Goal: Information Seeking & Learning: Learn about a topic

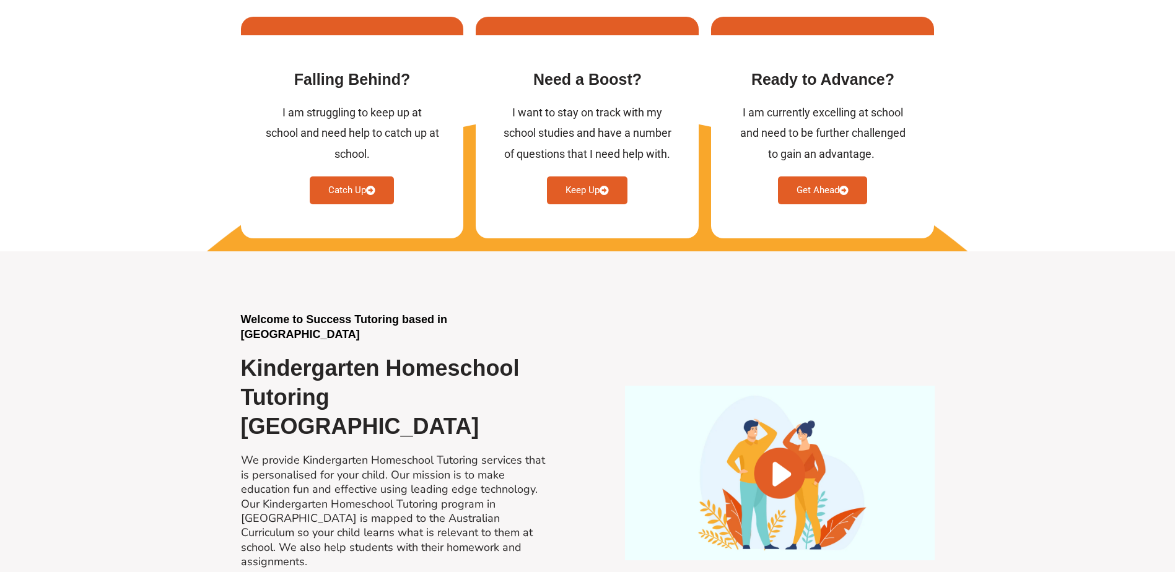
scroll to position [372, 0]
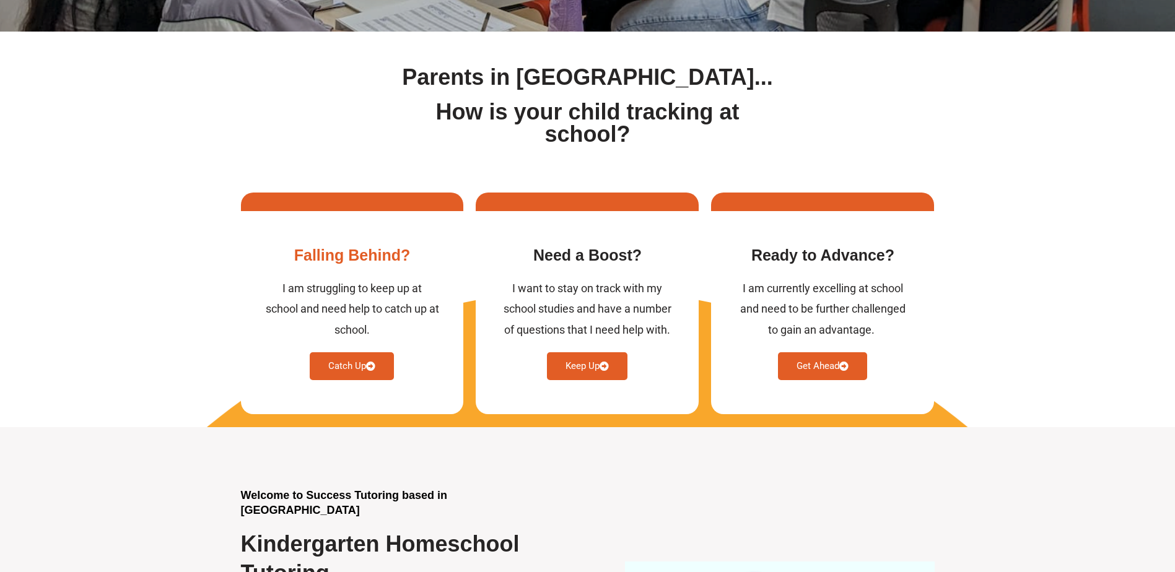
click at [362, 368] on link "Catch Up" at bounding box center [352, 366] width 84 height 28
click at [344, 366] on link "Catch Up" at bounding box center [352, 366] width 84 height 28
click at [360, 367] on link "Catch Up" at bounding box center [352, 366] width 84 height 28
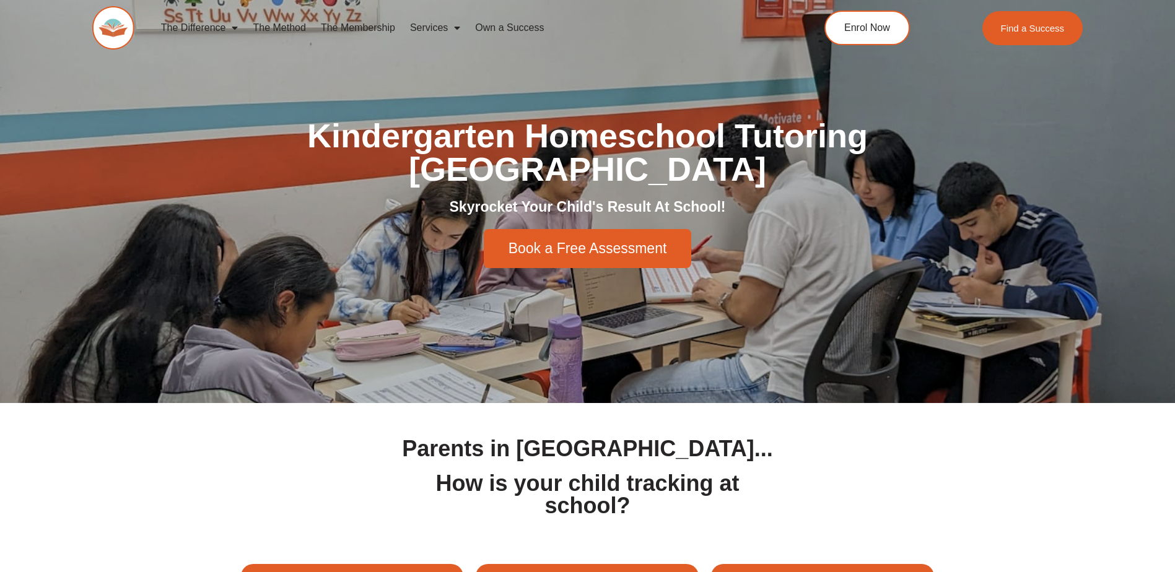
click at [445, 24] on link "Services" at bounding box center [435, 28] width 65 height 28
click at [361, 28] on link "The Membership" at bounding box center [357, 28] width 89 height 28
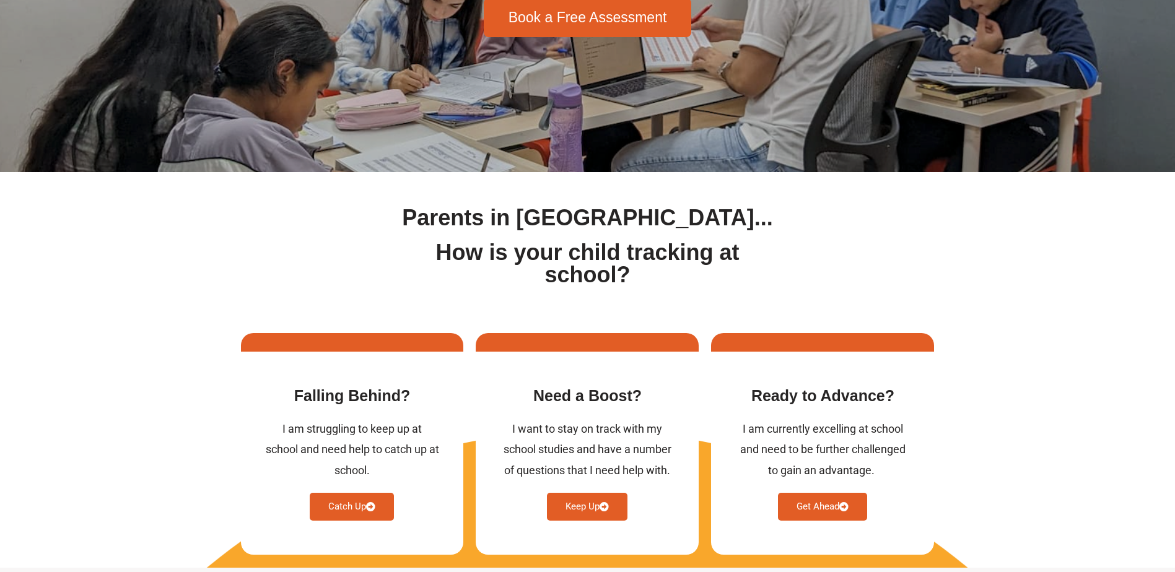
scroll to position [372, 0]
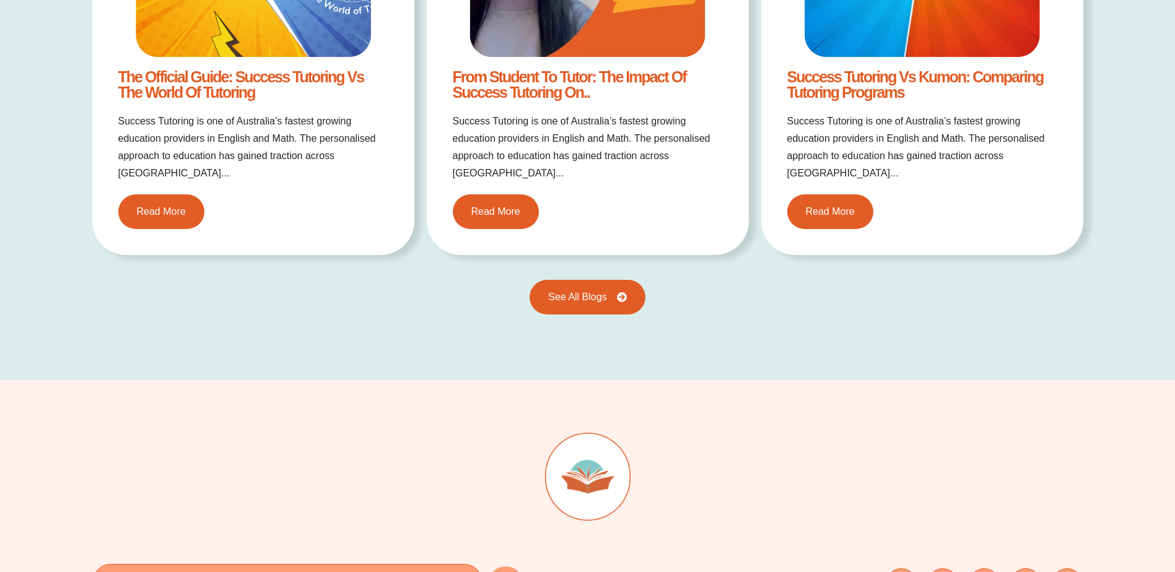
scroll to position [3283, 0]
